Goal: Task Accomplishment & Management: Use online tool/utility

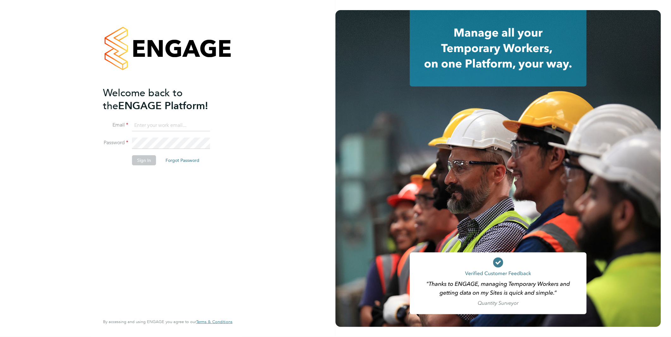
type input "Samantha.briggs@rtcgroupplc.co.uk"
click at [143, 158] on button "Sign In" at bounding box center [144, 160] width 24 height 10
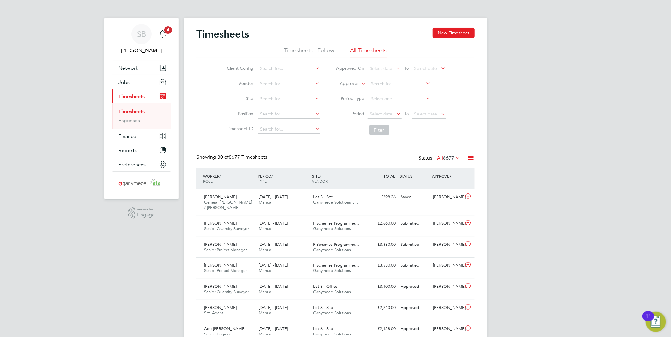
click at [471, 159] on icon at bounding box center [471, 158] width 8 height 8
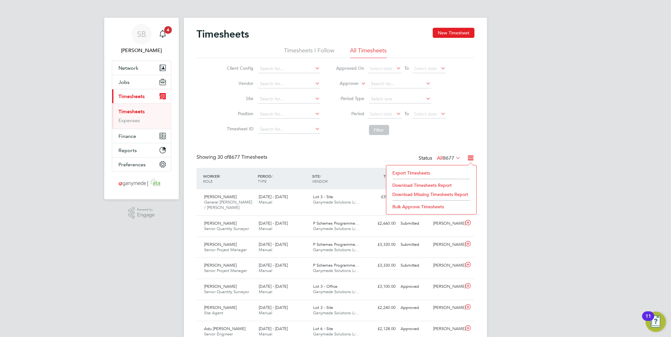
click at [427, 175] on li "Export Timesheets" at bounding box center [431, 173] width 84 height 9
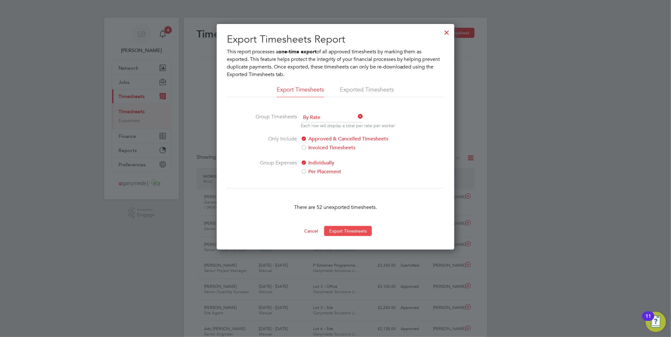
click at [360, 231] on button "Export Timesheets" at bounding box center [348, 231] width 48 height 10
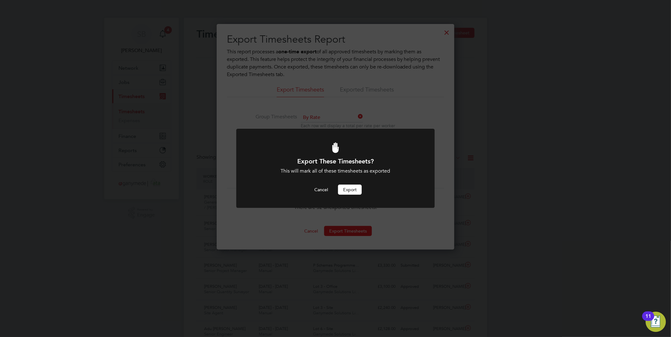
click at [353, 192] on button "Export" at bounding box center [350, 190] width 24 height 10
